Goal: Information Seeking & Learning: Learn about a topic

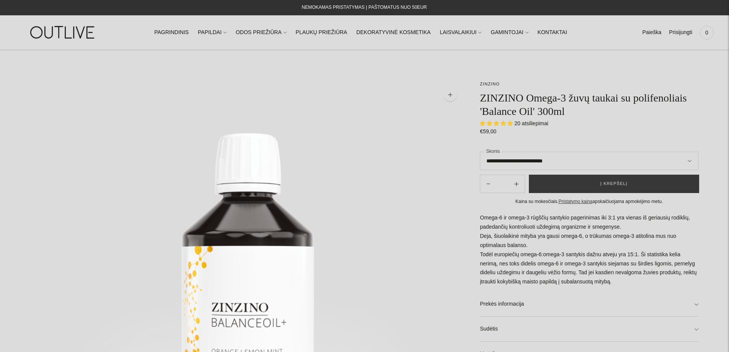
select select "**********"
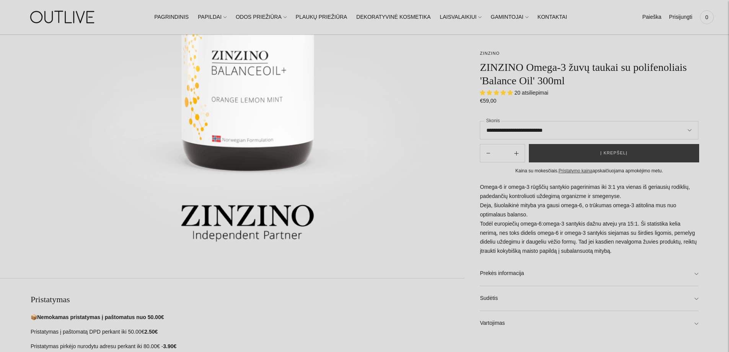
scroll to position [153, 0]
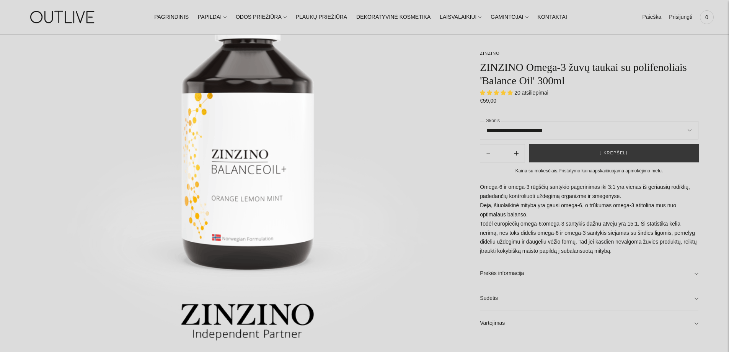
drag, startPoint x: 593, startPoint y: 252, endPoint x: 484, endPoint y: 221, distance: 113.2
click at [484, 221] on p "Omega-6 ir omega-3 rūgščių santykio pagerinimas iki 3:1 yra vienas iš geriausių…" at bounding box center [589, 220] width 219 height 74
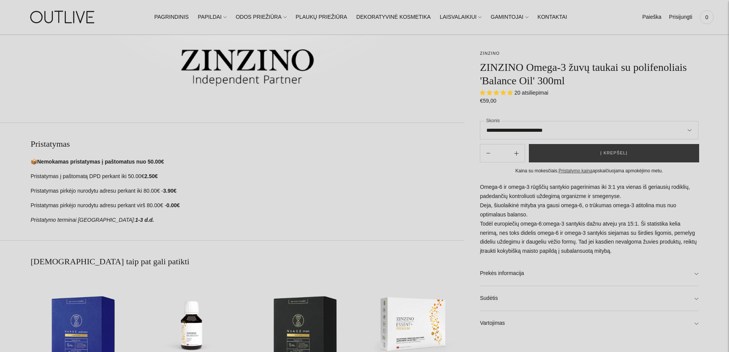
scroll to position [421, 0]
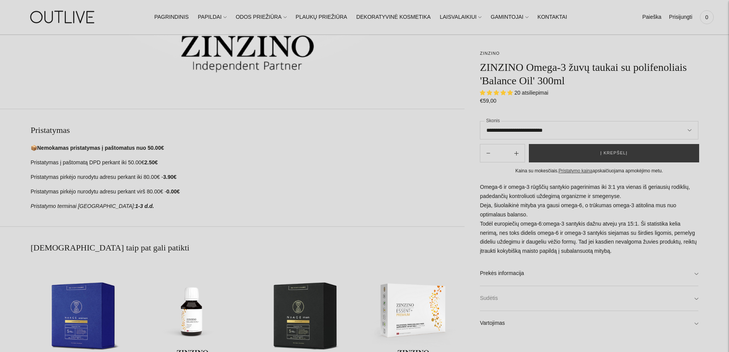
click at [517, 296] on link "Sudėtis" at bounding box center [589, 298] width 219 height 25
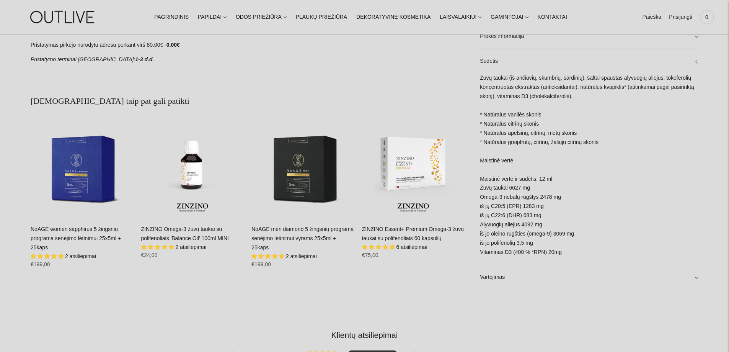
scroll to position [574, 0]
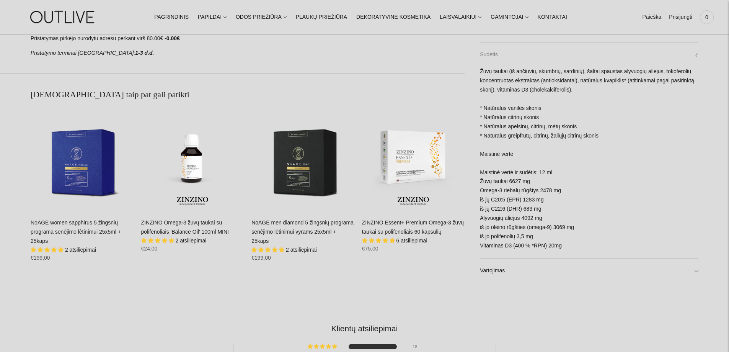
drag, startPoint x: 590, startPoint y: 254, endPoint x: 481, endPoint y: 54, distance: 227.6
click at [481, 54] on div "Sudėtis Žuvų taukai (iš ančiuvių, skumbrių, sardinių), šaltai spaustas alyvuogi…" at bounding box center [589, 151] width 219 height 216
copy div "Sudėtis Žuvų taukai (iš ančiuvių, skumbrių, sardinių), šaltai spaustas alyvuogi…"
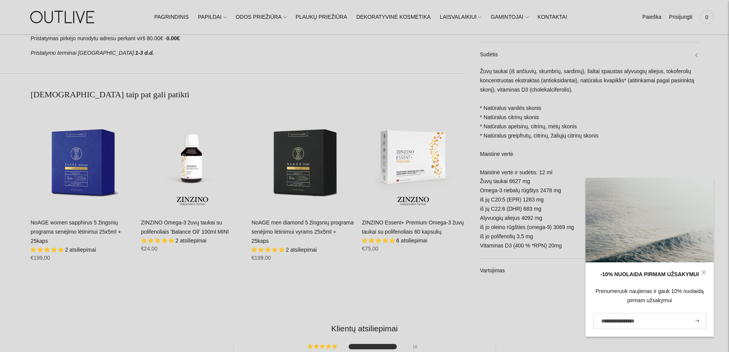
scroll to position [460, 0]
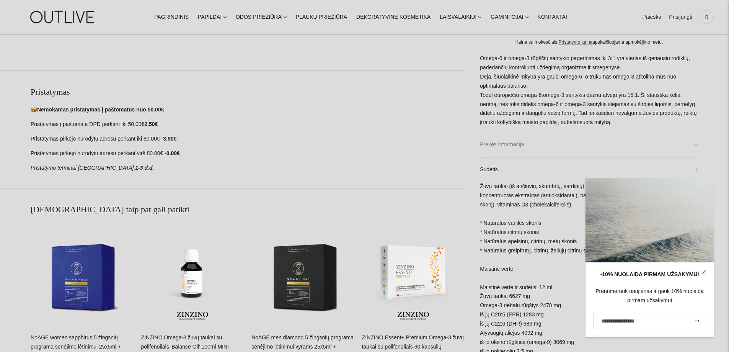
click at [494, 147] on link "Prekės informacija" at bounding box center [589, 145] width 219 height 25
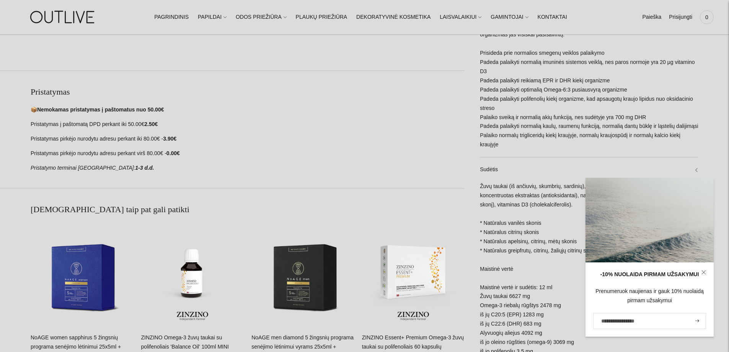
drag, startPoint x: 516, startPoint y: 147, endPoint x: 477, endPoint y: 136, distance: 40.1
click at [477, 136] on div "**********" at bounding box center [582, 9] width 234 height 777
click at [500, 145] on div "Visiškai natūralus ir grynas laukinėmis sąlygomis užaugusių smulkių žuvų ir auk…" at bounding box center [589, 80] width 219 height 154
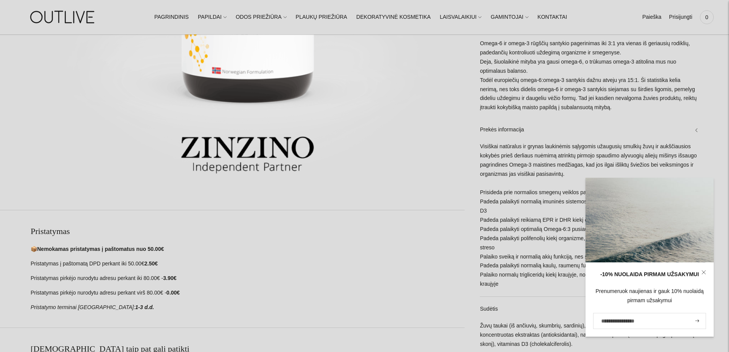
scroll to position [306, 0]
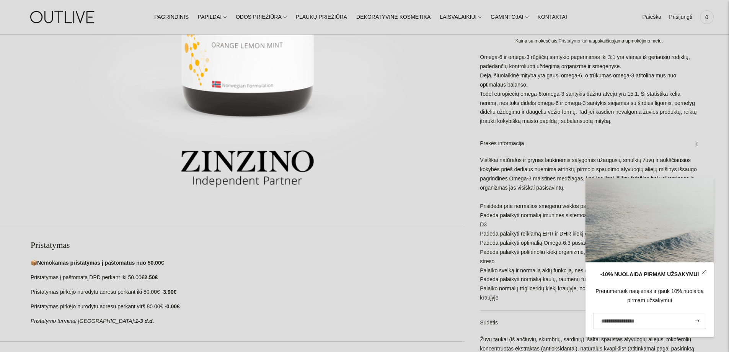
drag, startPoint x: 502, startPoint y: 144, endPoint x: 481, endPoint y: 129, distance: 25.3
click at [481, 129] on div "Omega-6 ir omega-3 rūgščių santykio pagerinimas iki 3:1 yra vienas iš geriausių…" at bounding box center [589, 302] width 219 height 498
copy div "Prekės informacija Visiškai natūralus ir grynas laukinėmis sąlygomis užaugusių …"
